Goal: Find contact information: Find contact information

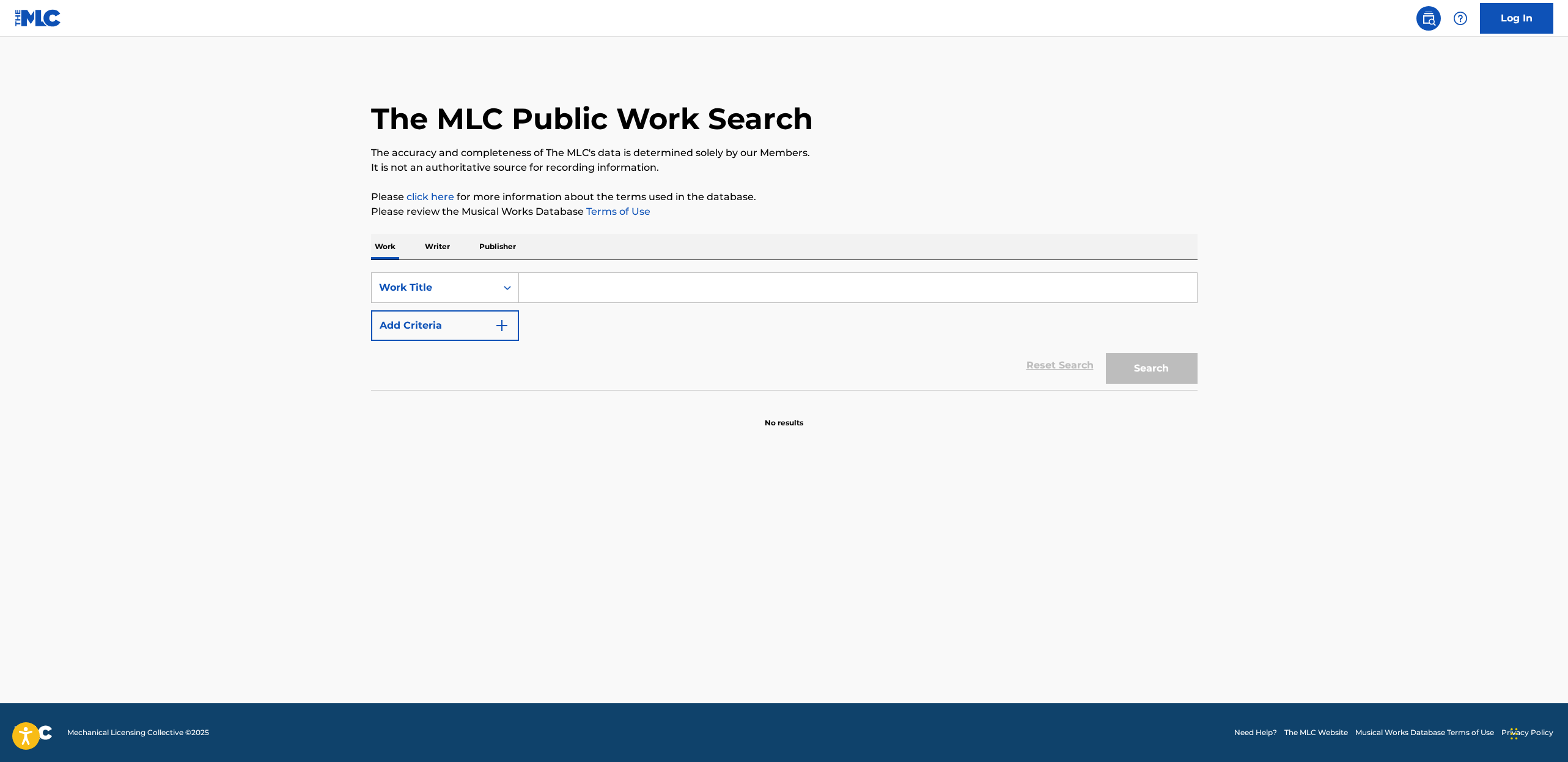
click at [838, 285] on input "Search Form" at bounding box center [858, 287] width 678 height 29
click at [610, 288] on input "party like a rockstar" at bounding box center [858, 287] width 678 height 29
type input "party like a rock star"
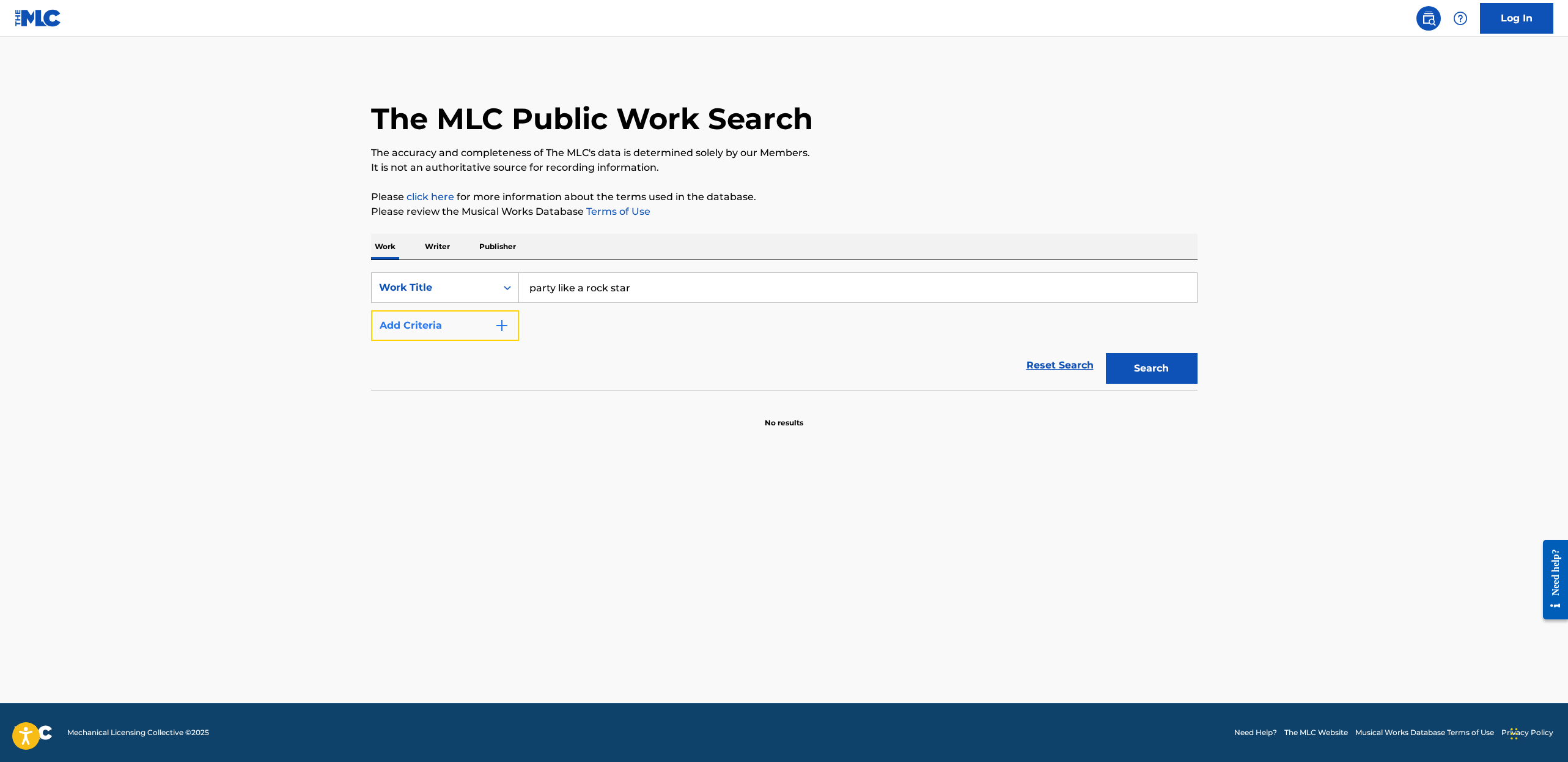
click at [416, 333] on button "Add Criteria" at bounding box center [445, 324] width 148 height 30
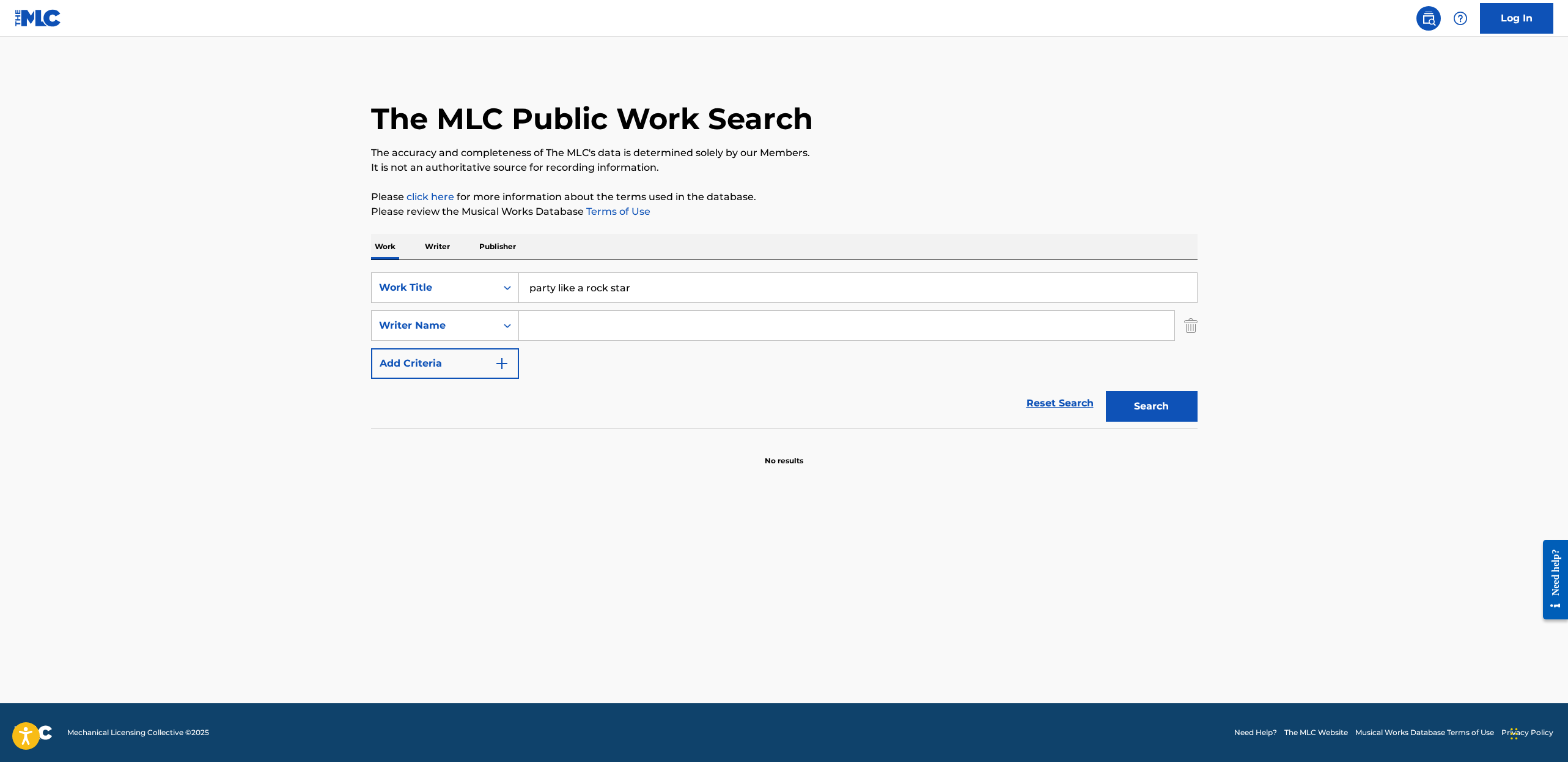
click at [580, 324] on input "Search Form" at bounding box center [846, 325] width 655 height 29
type input "[PERSON_NAME]"
click at [1106, 391] on button "Search" at bounding box center [1152, 405] width 92 height 30
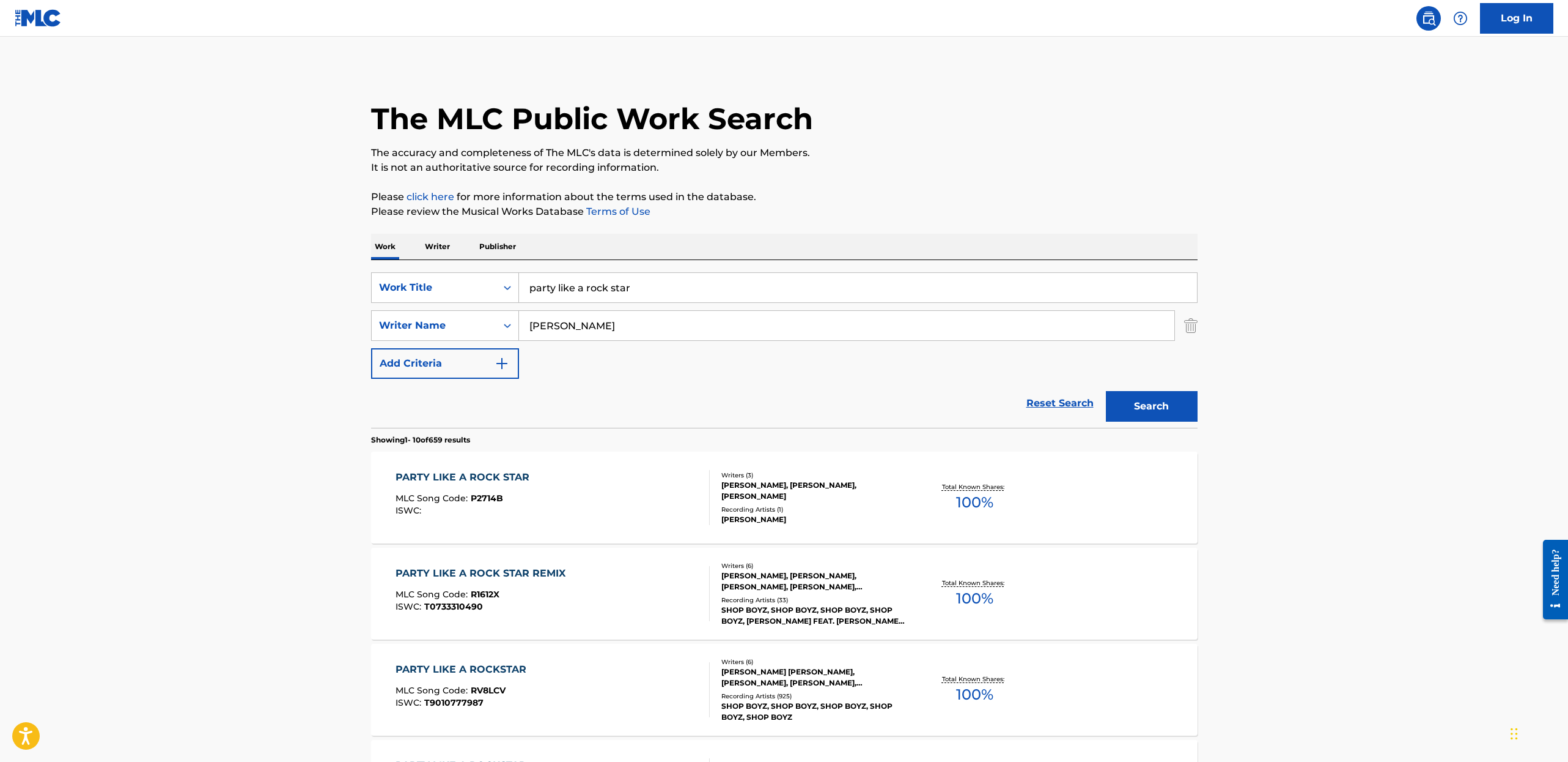
click at [487, 573] on div "PARTY LIKE A ROCK STAR REMIX" at bounding box center [483, 573] width 176 height 15
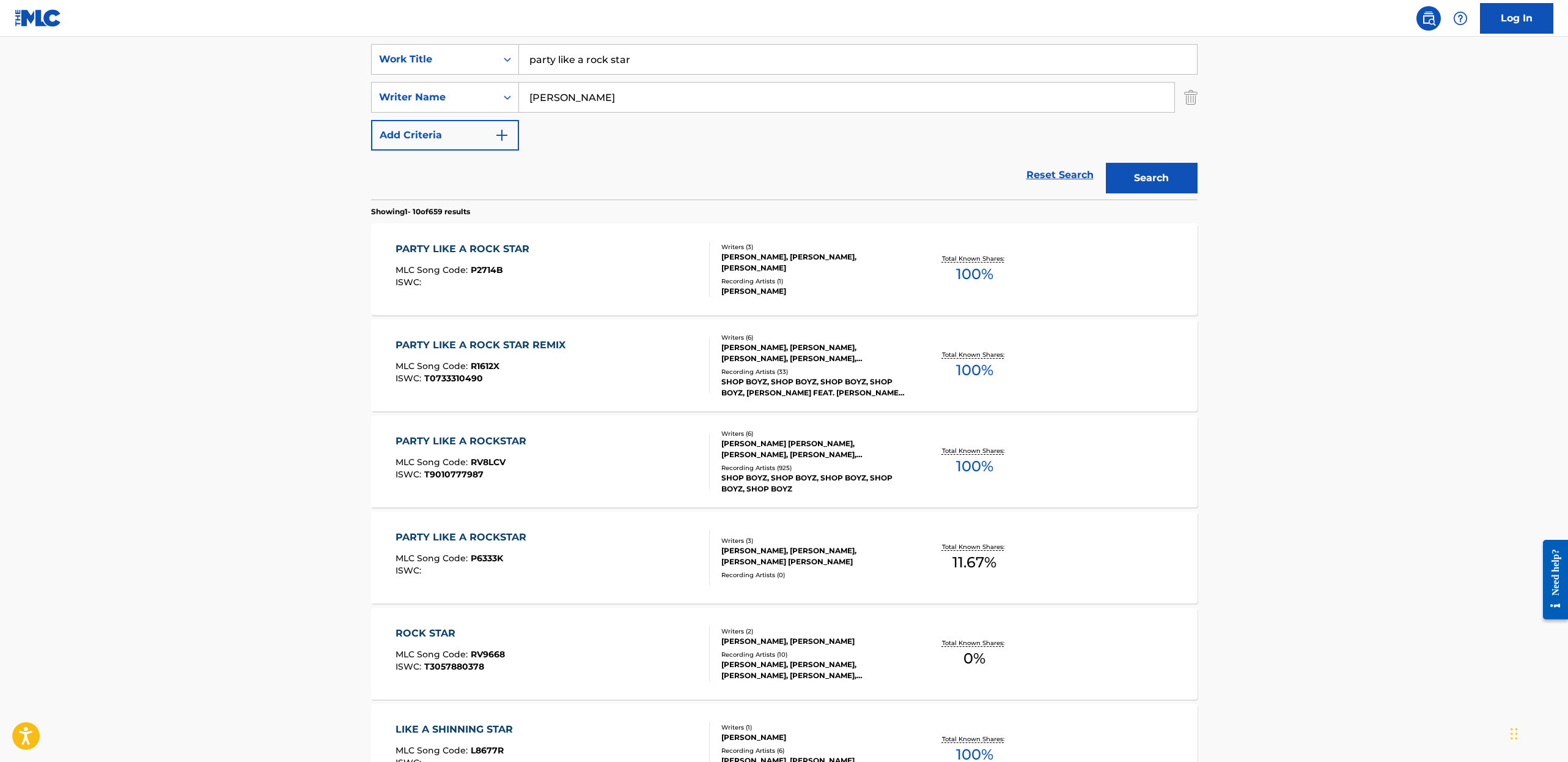
scroll to position [237, 0]
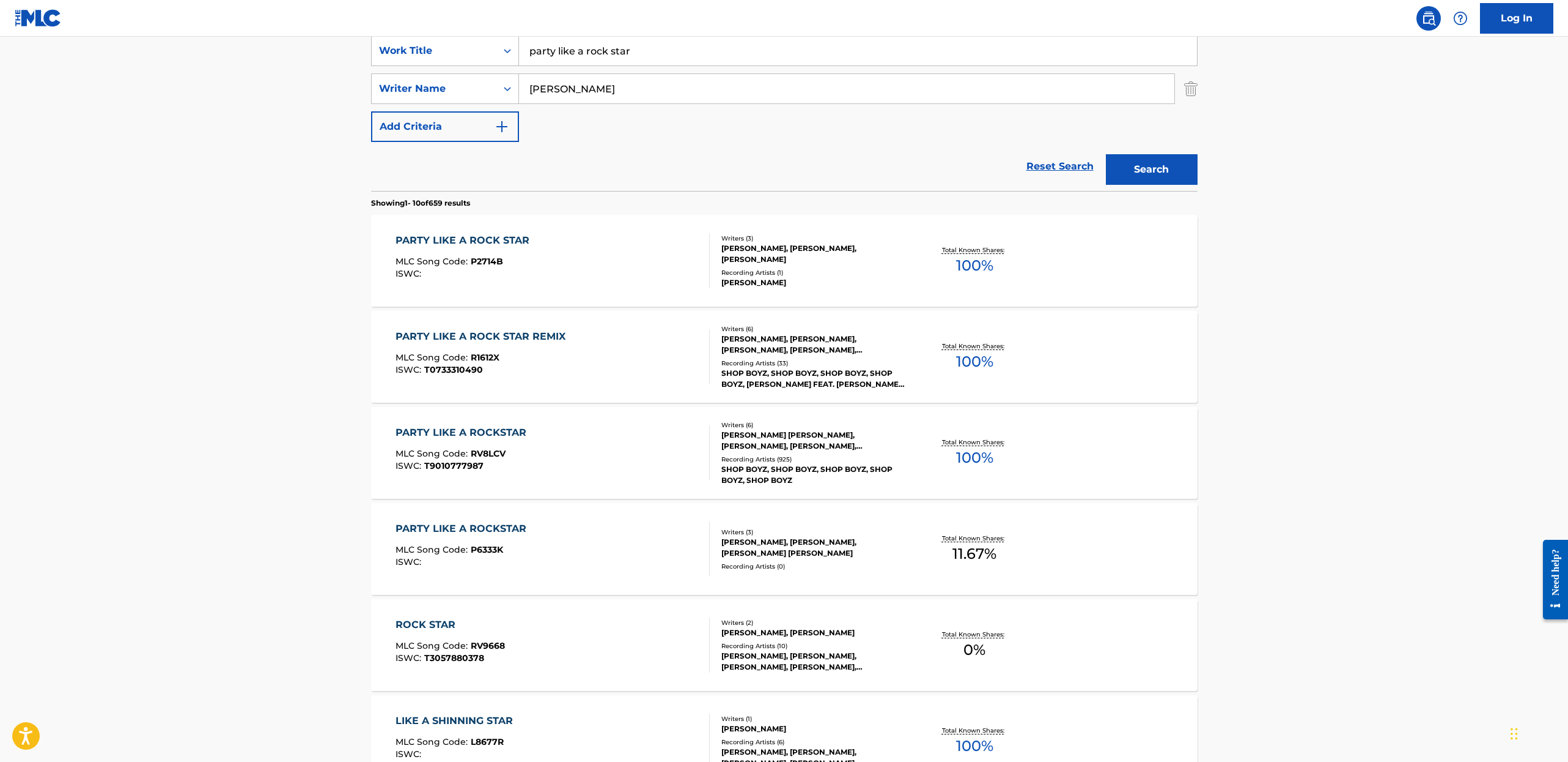
click at [479, 429] on div "PARTY LIKE A ROCKSTAR" at bounding box center [464, 432] width 137 height 15
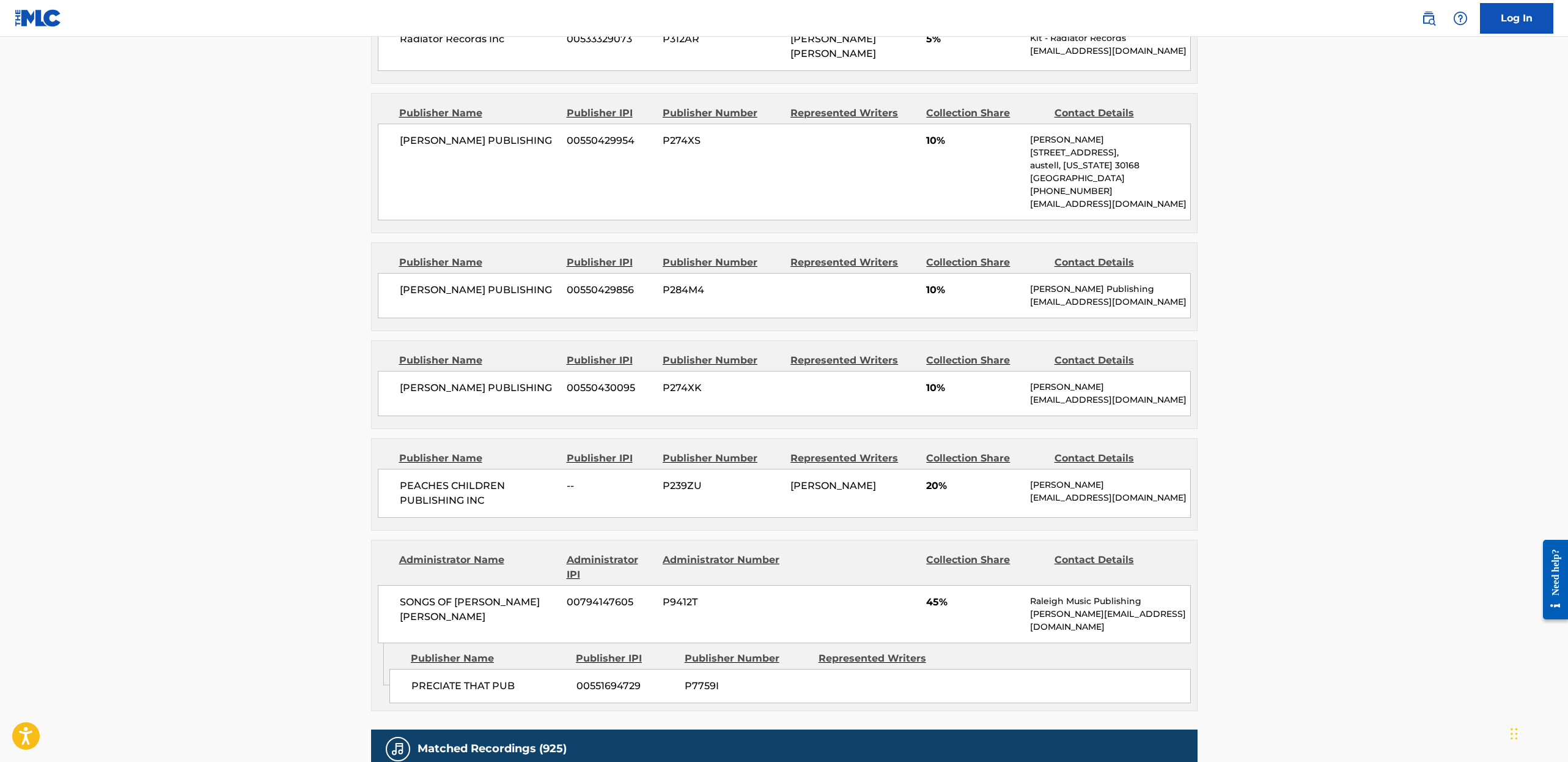
scroll to position [1145, 0]
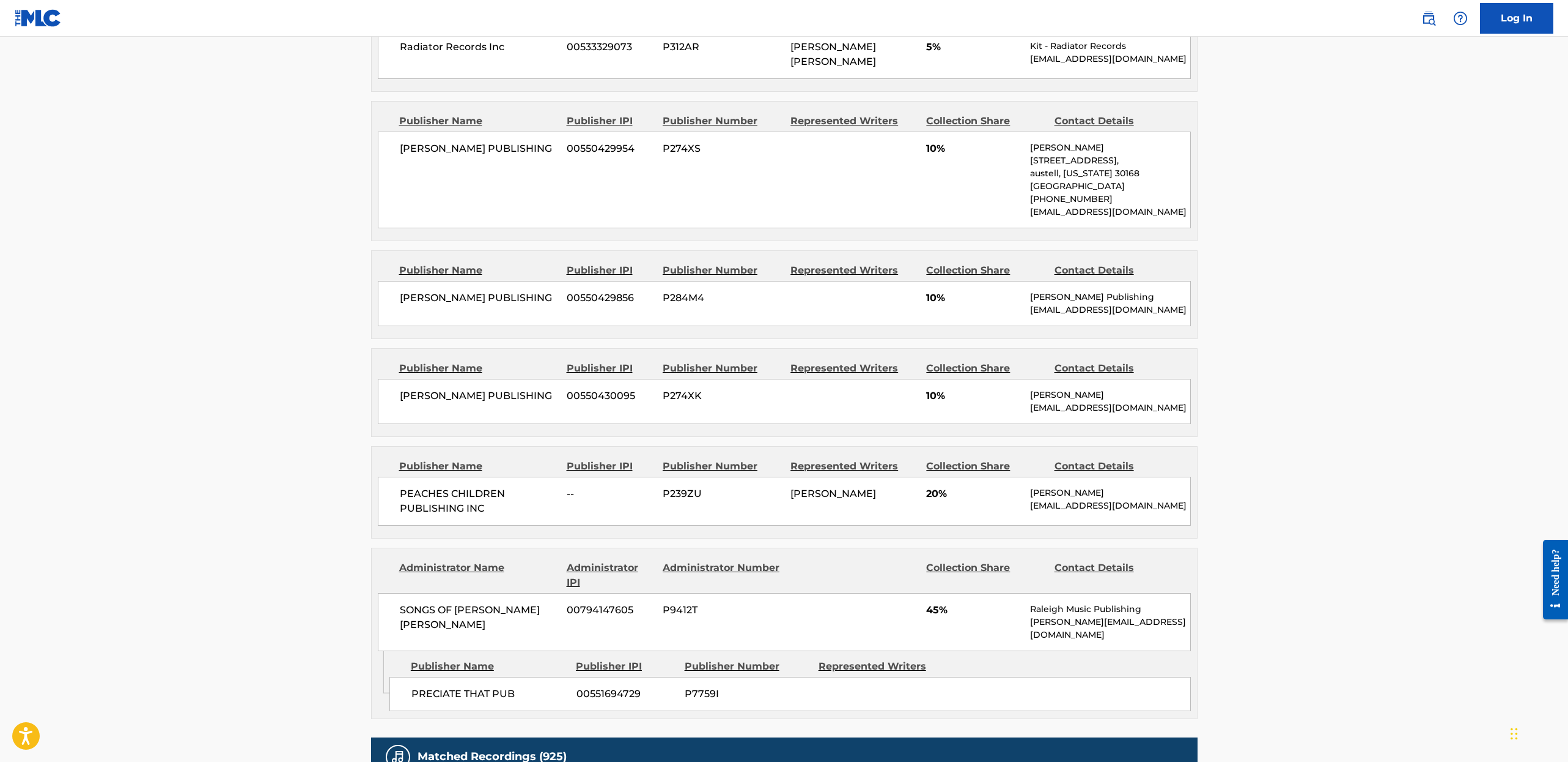
click at [1023, 525] on div "PEACHES CHILDREN PUBLISHING INC -- P239ZU [PERSON_NAME] 20% [PERSON_NAME] [PERS…" at bounding box center [784, 501] width 813 height 49
drag, startPoint x: 1027, startPoint y: 523, endPoint x: 1161, endPoint y: 521, distance: 134.0
click at [1161, 521] on div "PEACHES CHILDREN PUBLISHING INC -- P239ZU [PERSON_NAME] 20% [PERSON_NAME] [PERS…" at bounding box center [784, 501] width 813 height 49
copy p "[EMAIL_ADDRESS][DOMAIN_NAME]"
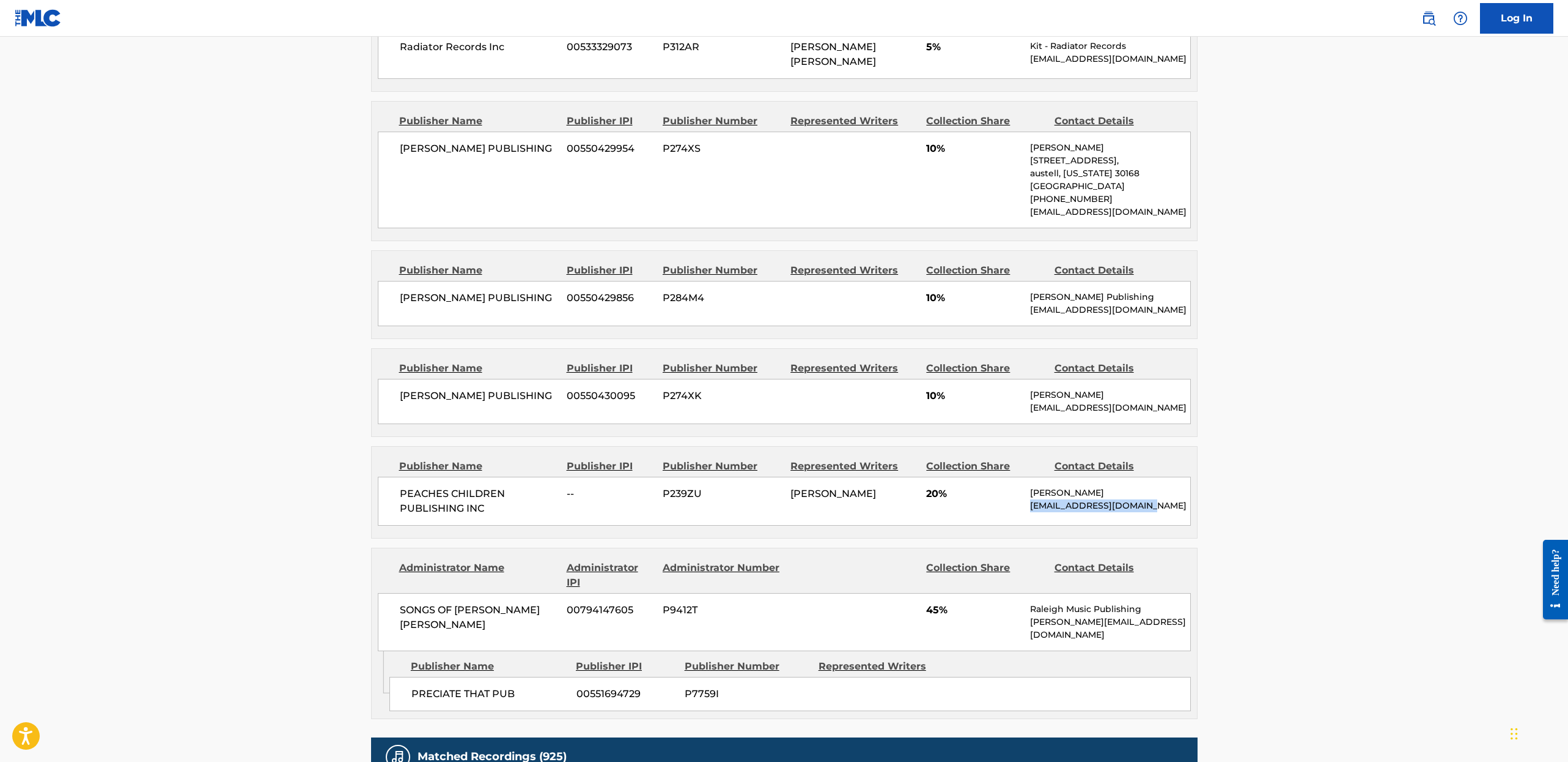
click at [1030, 499] on p "[PERSON_NAME]" at bounding box center [1110, 492] width 160 height 13
drag, startPoint x: 1027, startPoint y: 513, endPoint x: 1184, endPoint y: 525, distance: 157.5
click at [1187, 525] on div "PEACHES CHILDREN PUBLISHING INC -- P239ZU [PERSON_NAME] 20% [PERSON_NAME] [PERS…" at bounding box center [784, 501] width 813 height 49
copy div "[PERSON_NAME] [EMAIL_ADDRESS][DOMAIN_NAME]"
drag, startPoint x: 1029, startPoint y: 413, endPoint x: 1171, endPoint y: 421, distance: 142.2
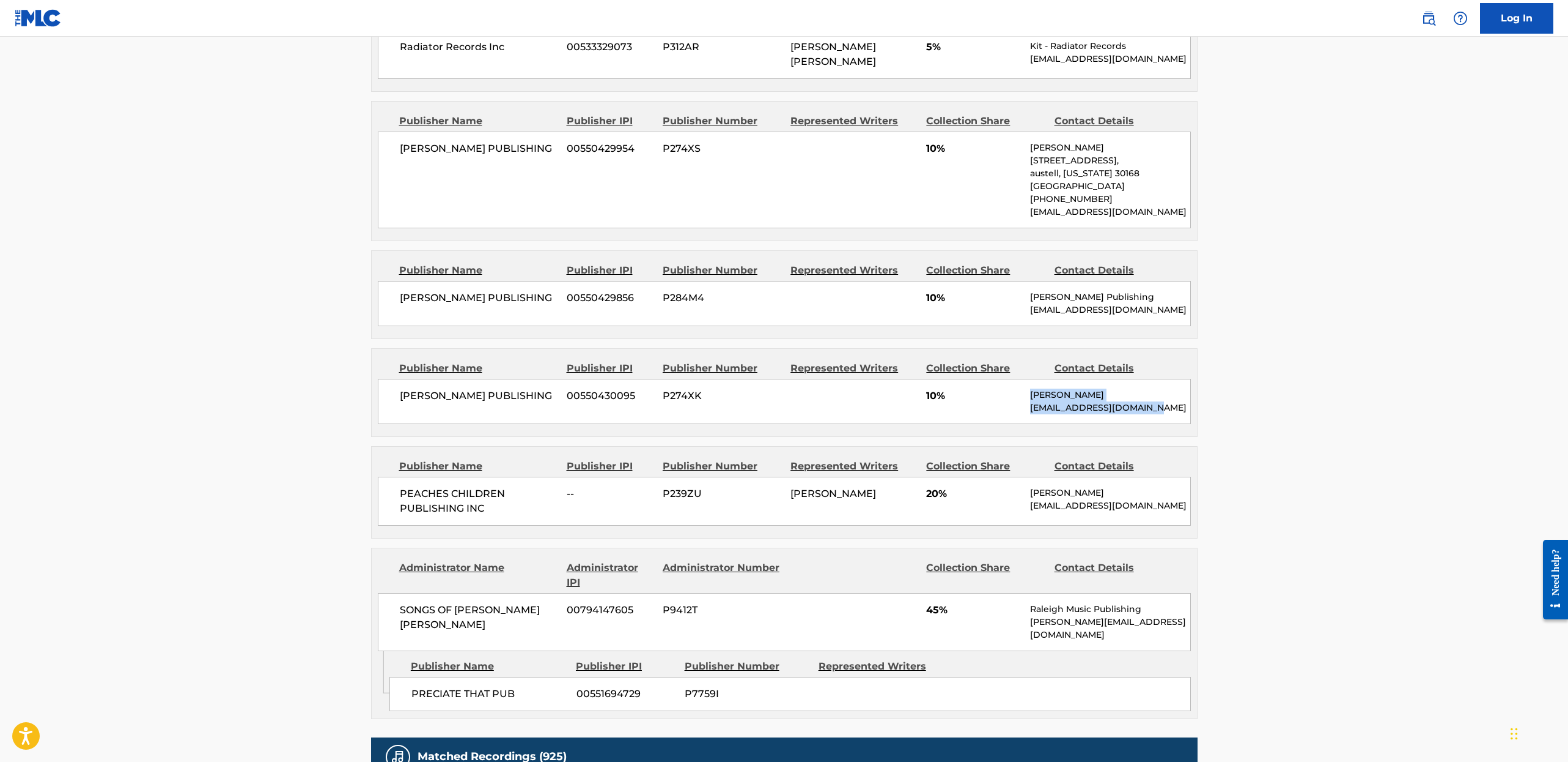
click at [1171, 421] on div "[PERSON_NAME] PUBLISHING 00550430095 P274XK 10% [PERSON_NAME] [EMAIL_ADDRESS][D…" at bounding box center [784, 401] width 813 height 45
copy div "[PERSON_NAME] [EMAIL_ADDRESS][DOMAIN_NAME]"
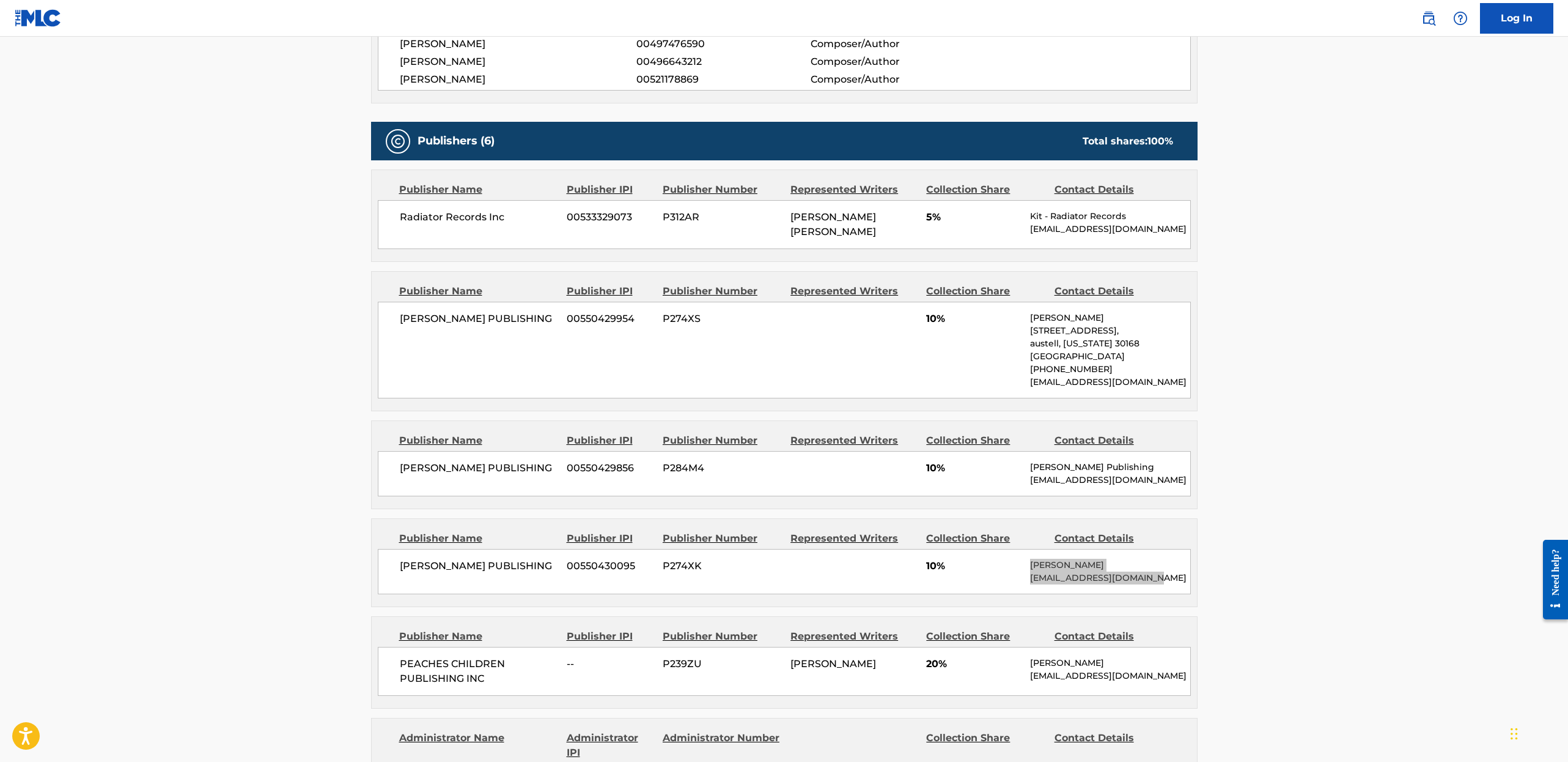
scroll to position [951, 0]
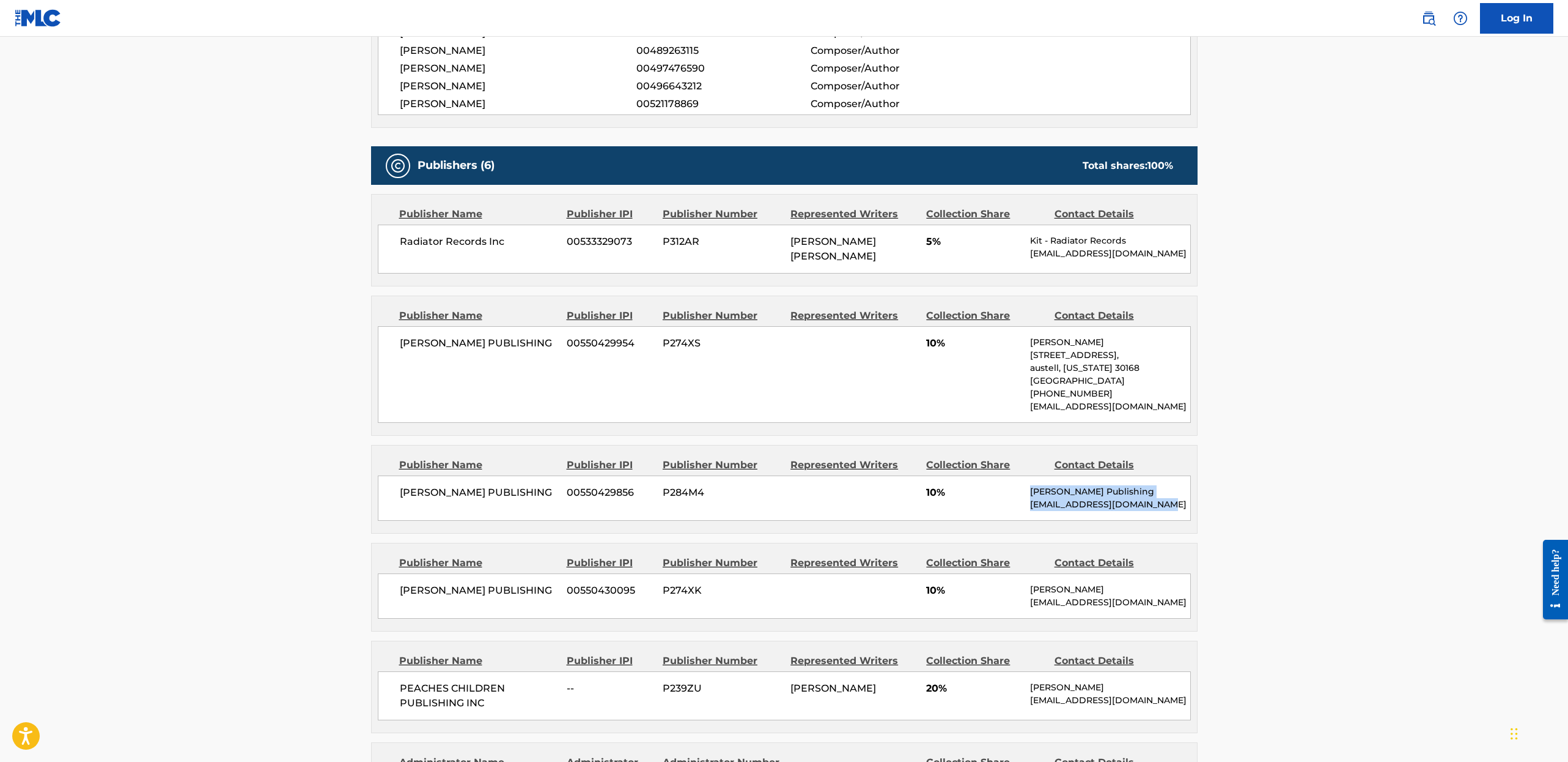
drag, startPoint x: 1029, startPoint y: 499, endPoint x: 1175, endPoint y: 511, distance: 146.5
click at [1175, 511] on div "[PERSON_NAME] Publishing [EMAIL_ADDRESS][DOMAIN_NAME]" at bounding box center [1110, 498] width 160 height 25
copy div "[PERSON_NAME] Publishing [EMAIL_ADDRESS][DOMAIN_NAME]"
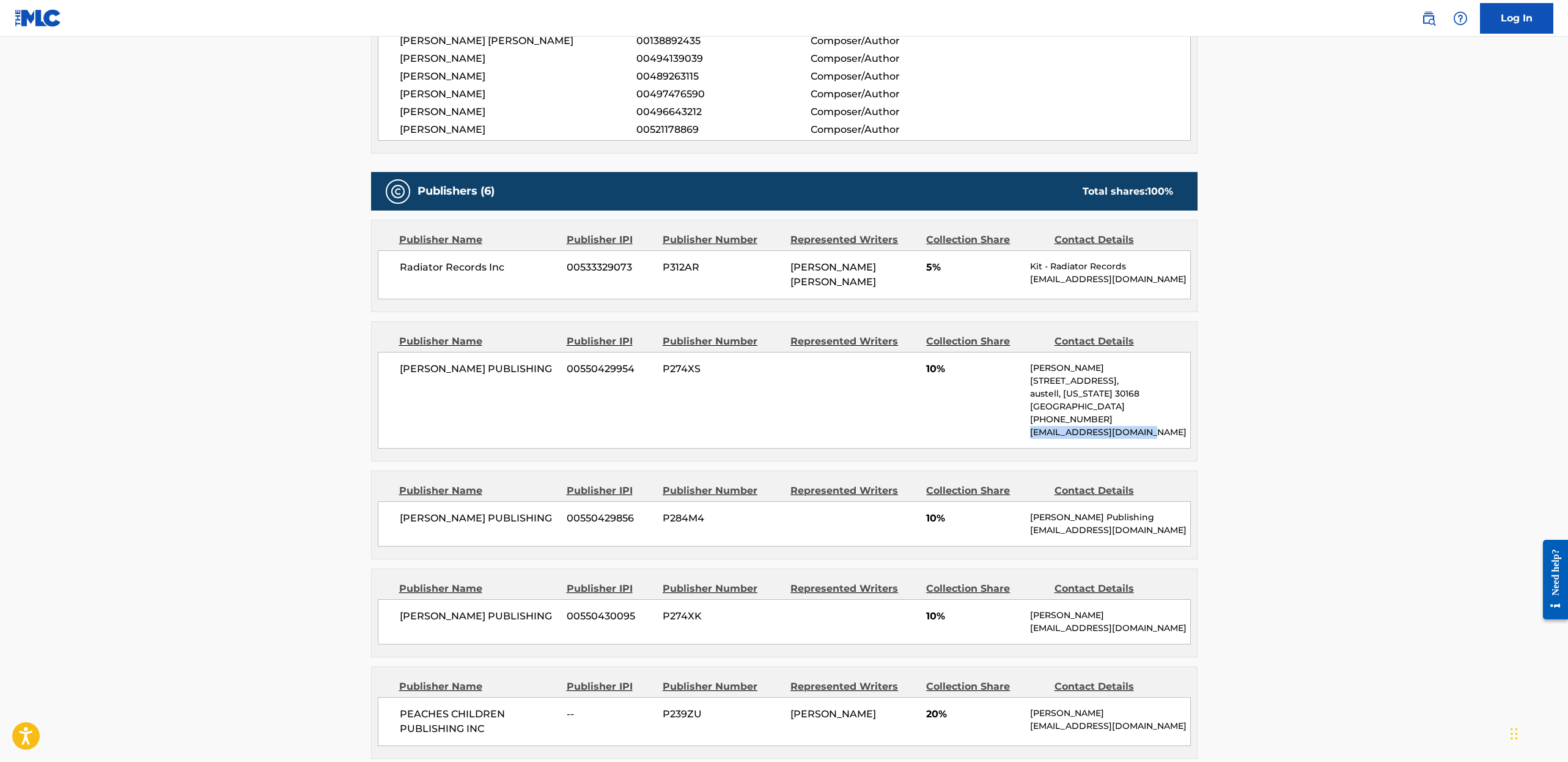
drag, startPoint x: 1163, startPoint y: 441, endPoint x: 1025, endPoint y: 441, distance: 138.0
click at [1025, 441] on div "[PERSON_NAME] PUBLISHING 00550429954 P274XS 10% [PERSON_NAME] [STREET_ADDRESS][…" at bounding box center [784, 400] width 813 height 96
copy p "[EMAIL_ADDRESS][DOMAIN_NAME]"
drag, startPoint x: 1028, startPoint y: 272, endPoint x: 1159, endPoint y: 286, distance: 131.7
click at [1159, 286] on div "Radiator Records Inc 00533329073 P312AR [PERSON_NAME] [PERSON_NAME] 5% Kit - Ra…" at bounding box center [784, 275] width 813 height 49
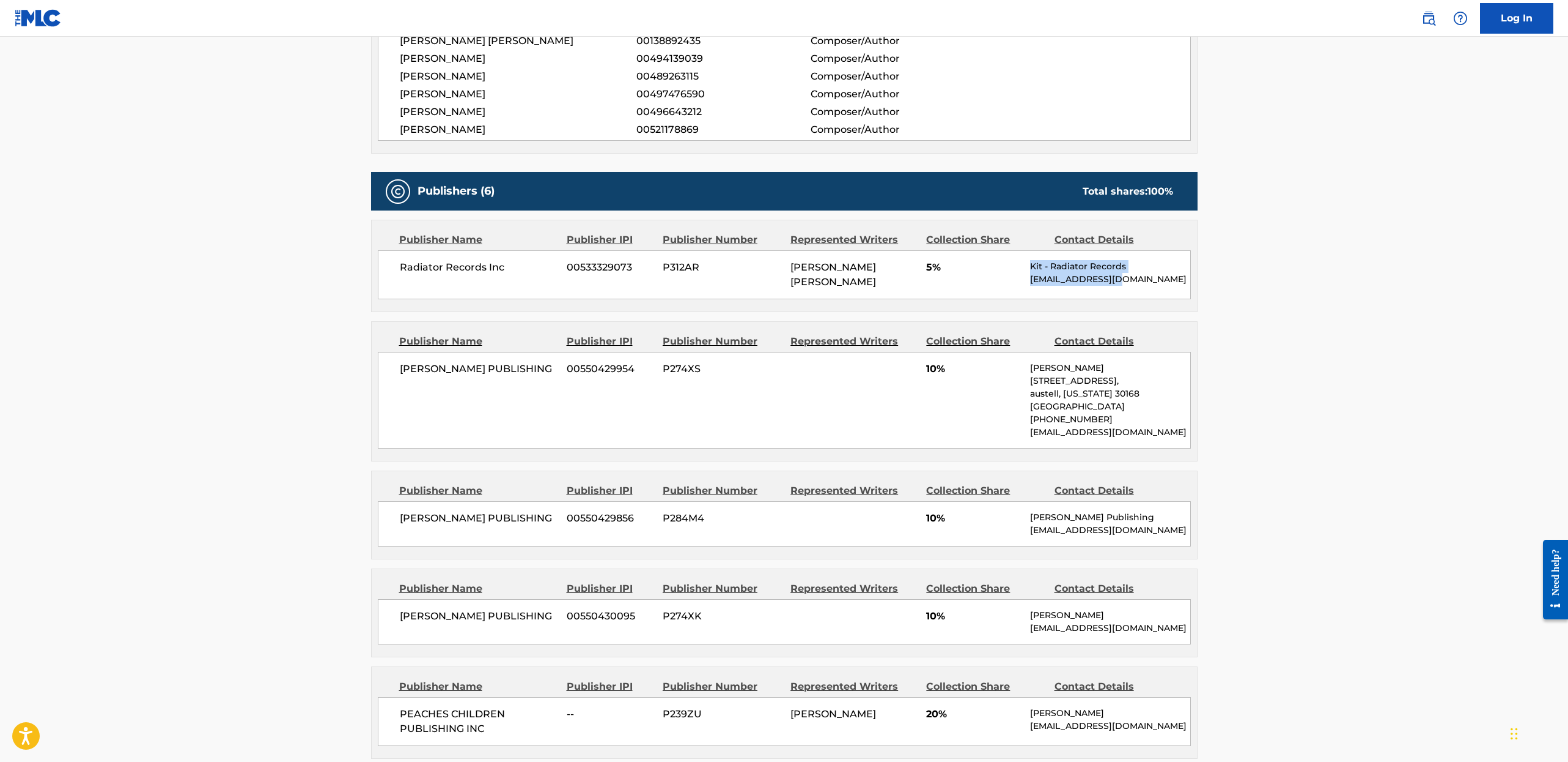
copy div "Kit - Radiator Records [EMAIL_ADDRESS][DOMAIN_NAME]"
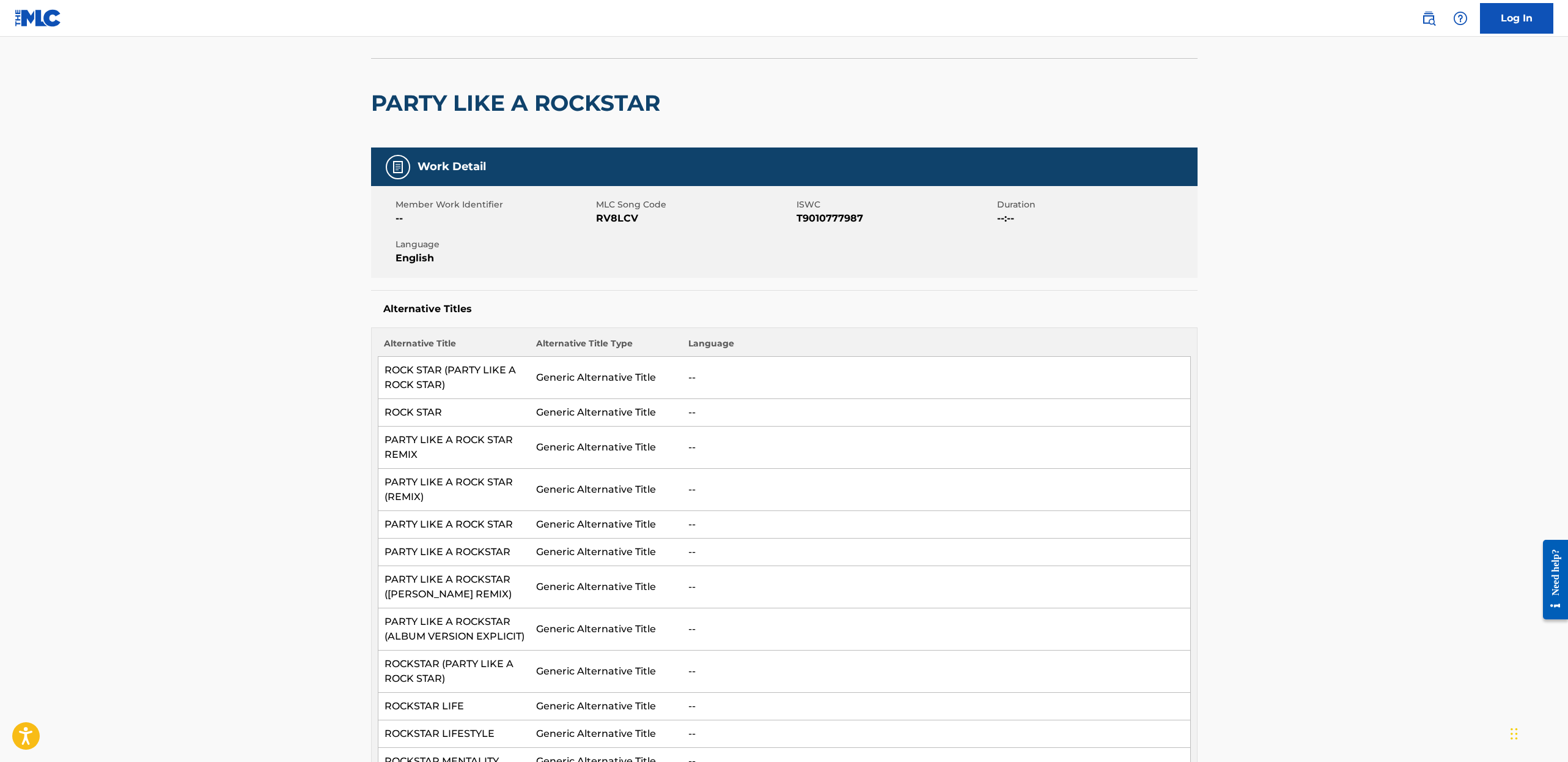
scroll to position [0, 0]
